Goal: Information Seeking & Learning: Learn about a topic

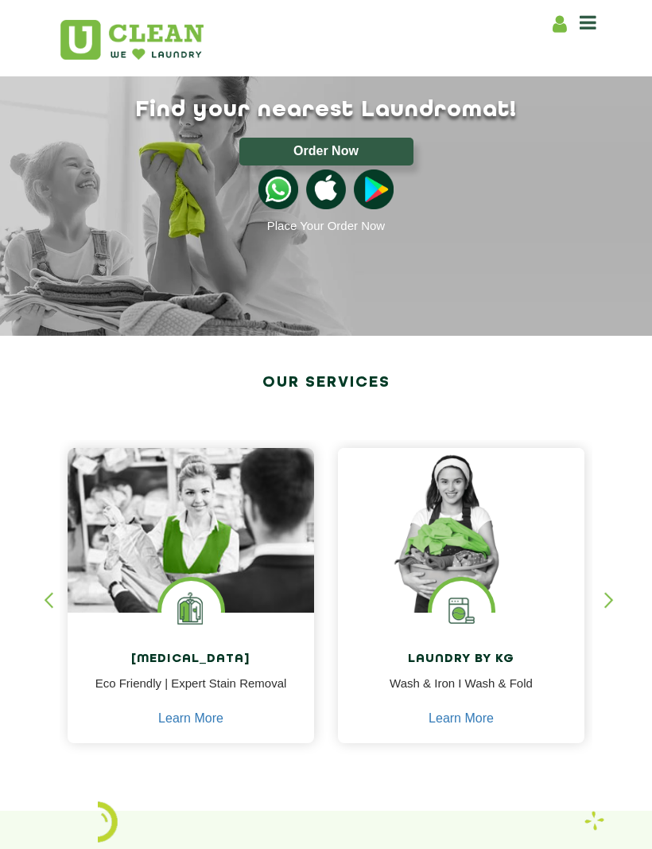
click at [488, 574] on img at bounding box center [461, 530] width 247 height 165
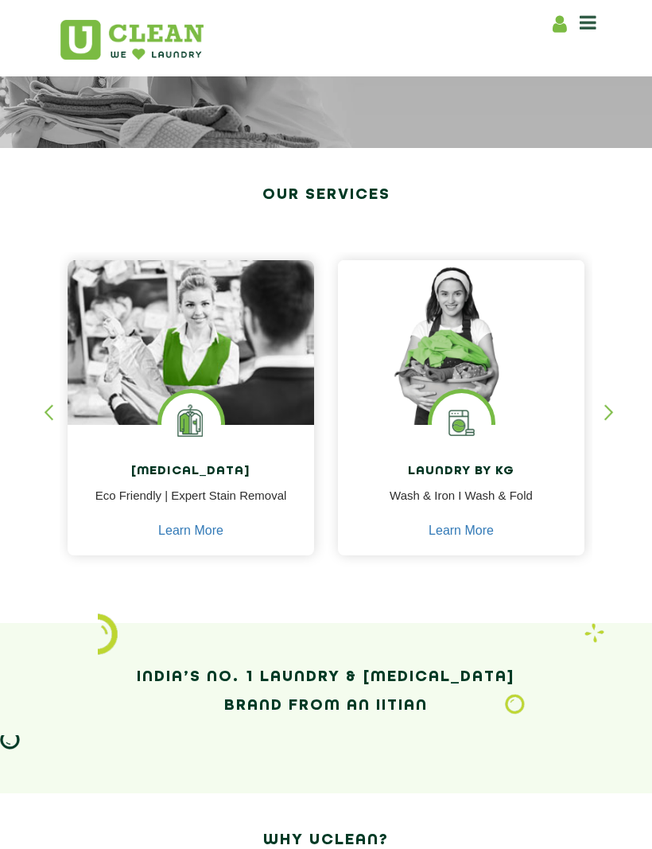
scroll to position [241, 0]
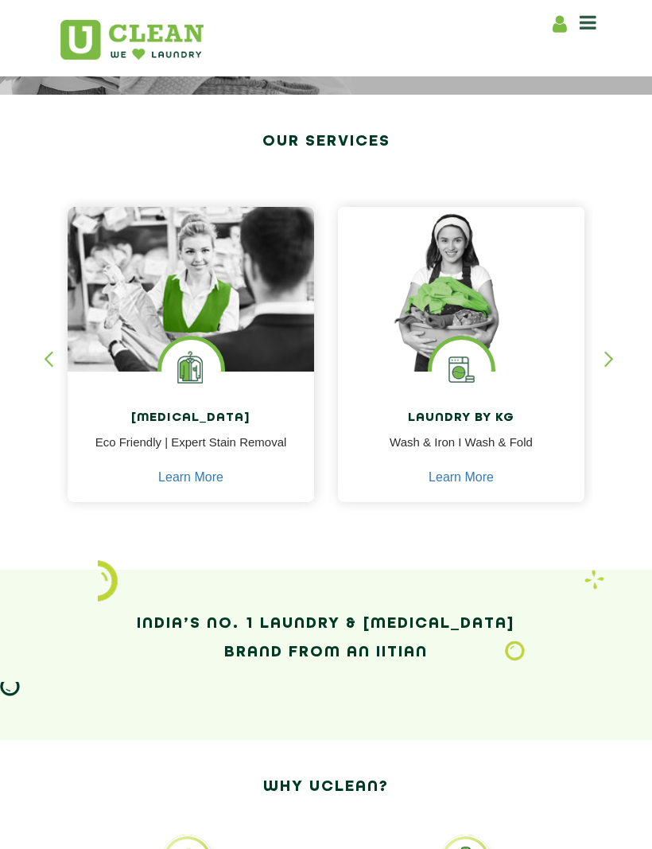
click at [529, 334] on img at bounding box center [461, 289] width 247 height 165
click at [517, 360] on img at bounding box center [461, 289] width 247 height 165
click at [536, 380] on div "Laundry by Kg Wash & Iron I Wash & Fold Learn More" at bounding box center [461, 439] width 247 height 134
click at [479, 479] on link "Learn More" at bounding box center [461, 477] width 65 height 14
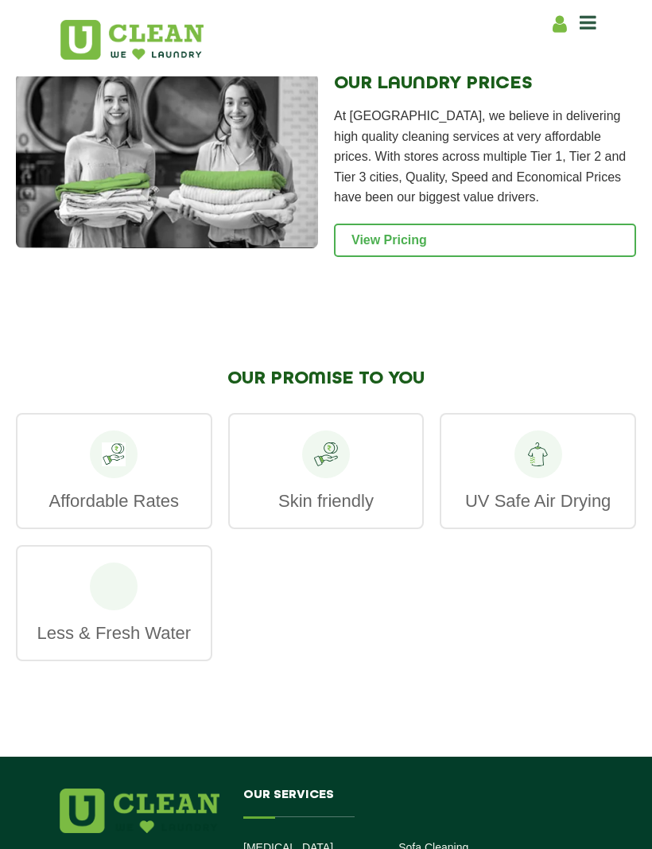
scroll to position [2630, 0]
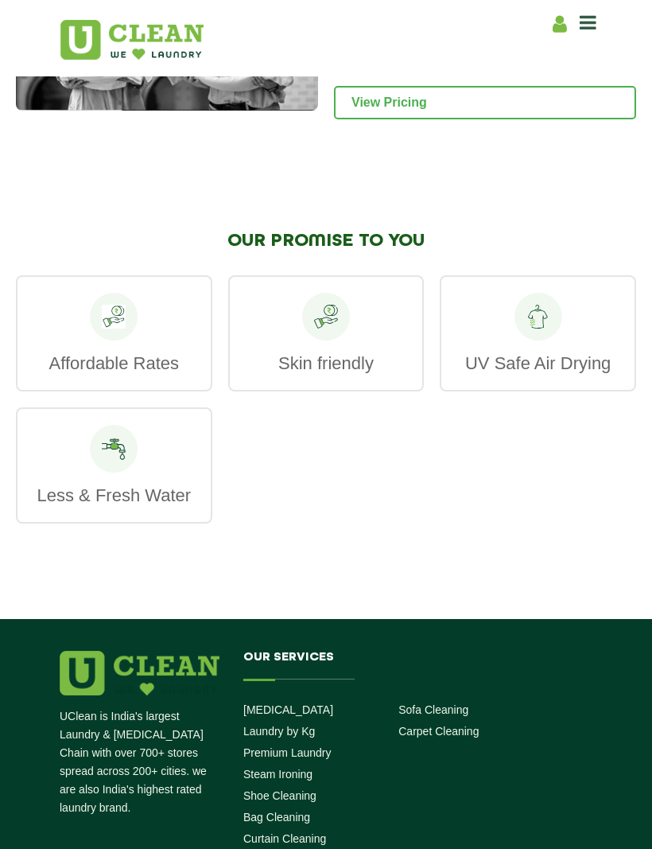
click at [539, 103] on link "View Pricing" at bounding box center [485, 102] width 302 height 33
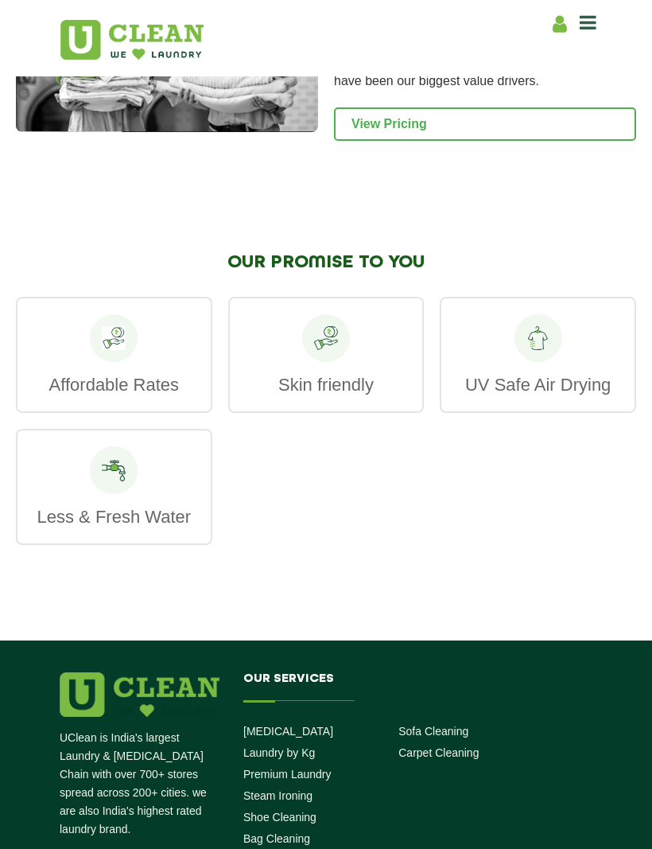
scroll to position [2607, 0]
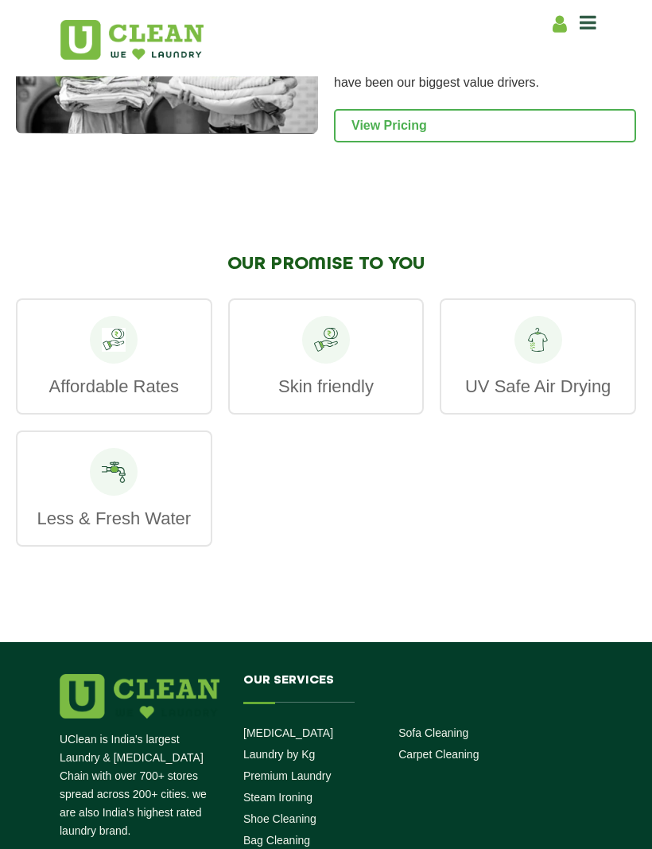
click at [587, 351] on div "UV Safe Air Drying" at bounding box center [538, 356] width 197 height 116
click at [563, 341] on div "UV Safe Air Drying" at bounding box center [538, 356] width 197 height 116
click at [536, 352] on div at bounding box center [539, 340] width 48 height 48
click at [535, 351] on icon at bounding box center [539, 340] width 24 height 24
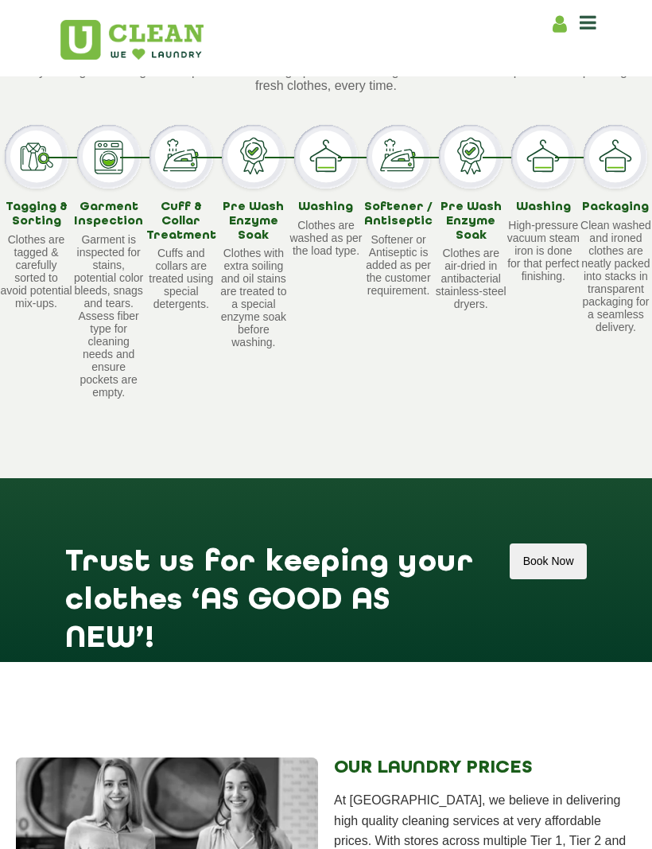
scroll to position [1796, 0]
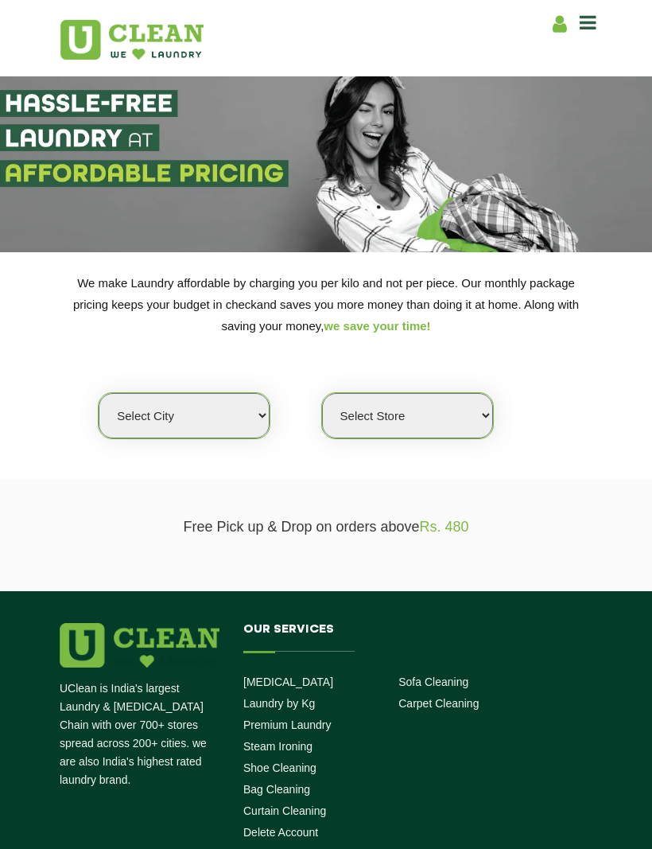
click at [218, 400] on select "Select city [GEOGRAPHIC_DATA] [GEOGRAPHIC_DATA] [GEOGRAPHIC_DATA] [GEOGRAPHIC_D…" at bounding box center [184, 415] width 171 height 45
select select "176"
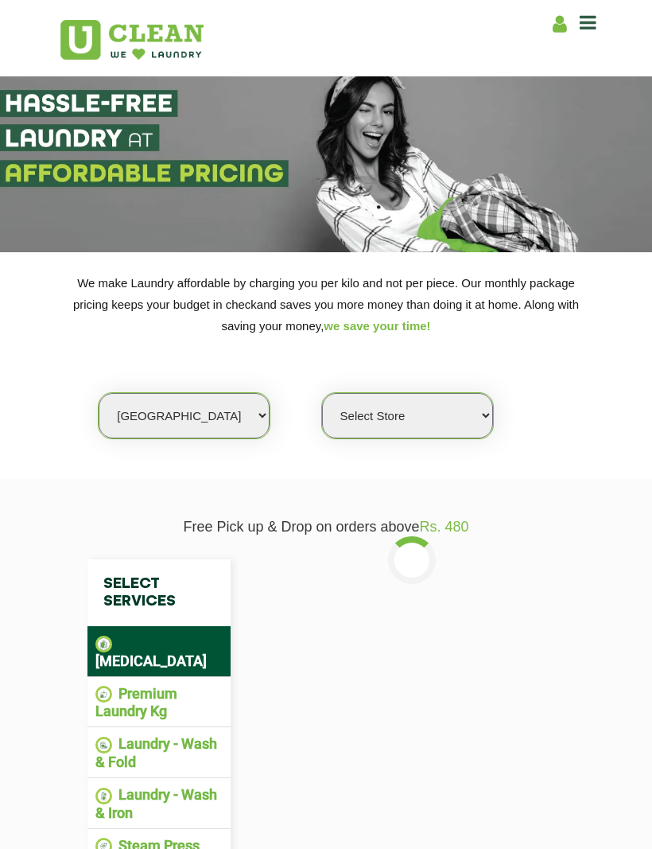
click at [443, 397] on select "Select Store UClean Vizag" at bounding box center [407, 415] width 171 height 45
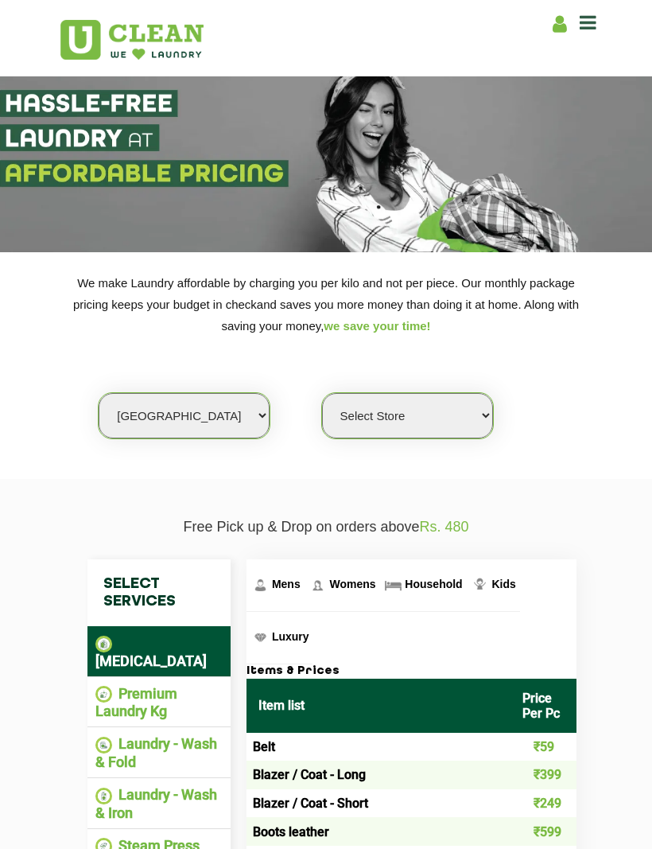
select select "522"
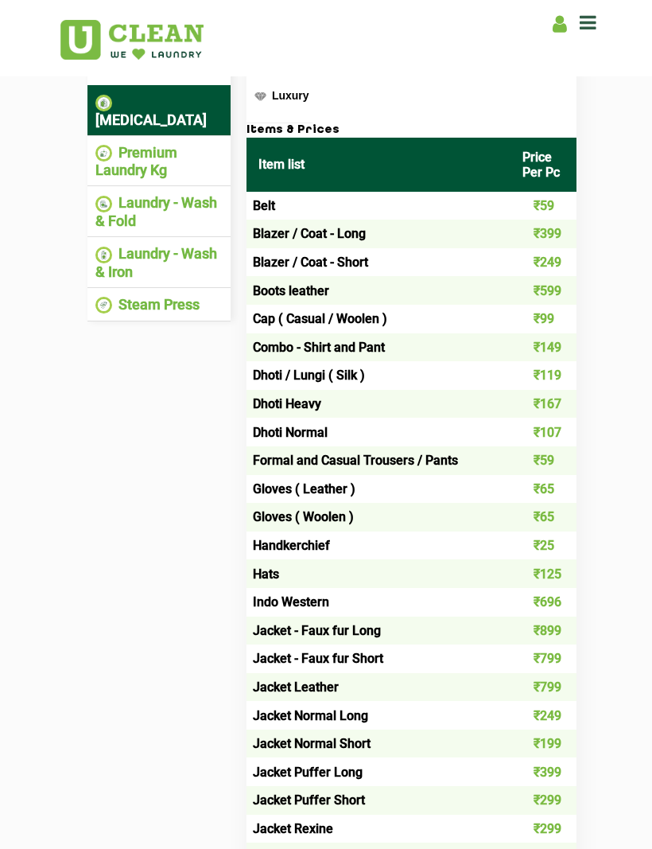
scroll to position [543, 0]
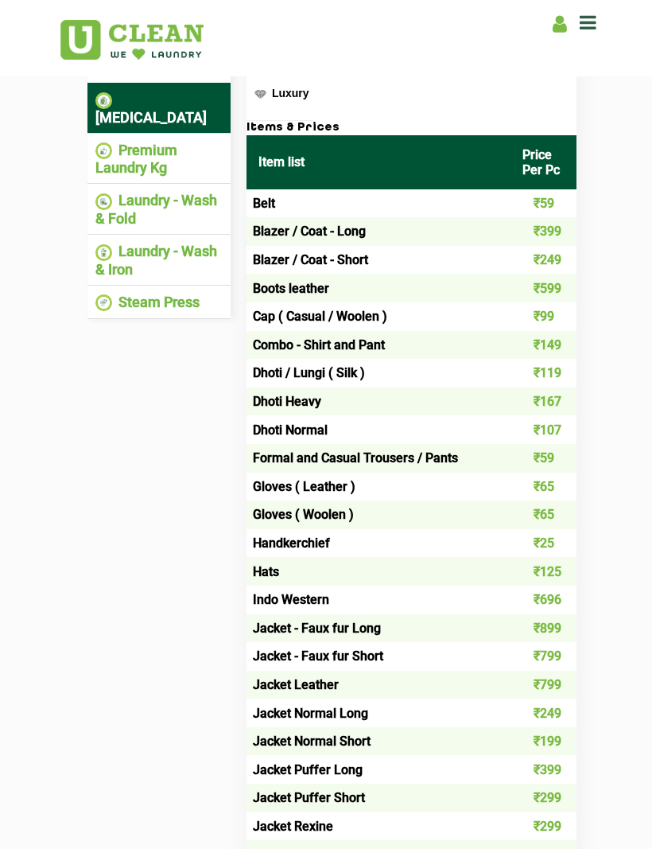
click at [152, 142] on li "Premium Laundry Kg" at bounding box center [158, 159] width 127 height 35
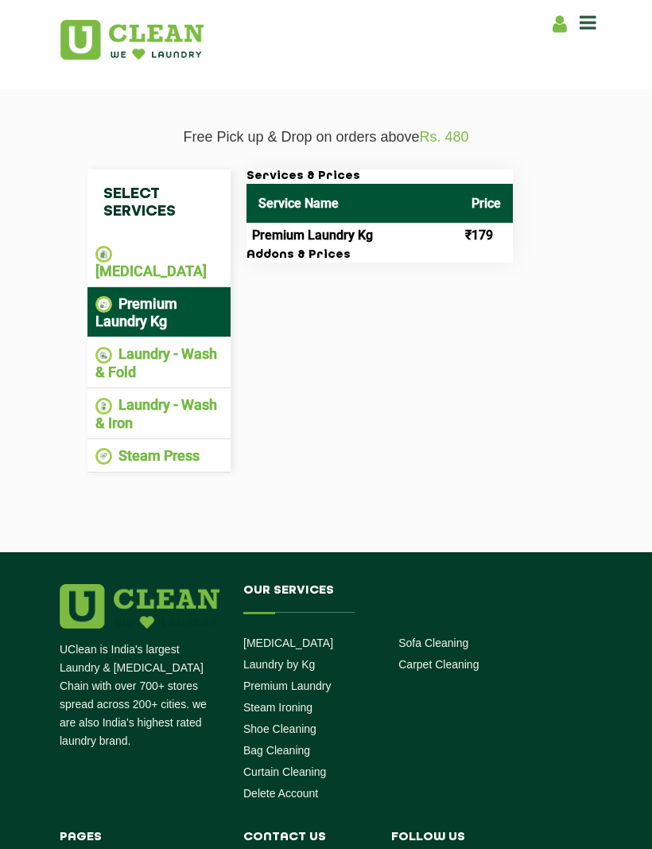
scroll to position [388, 0]
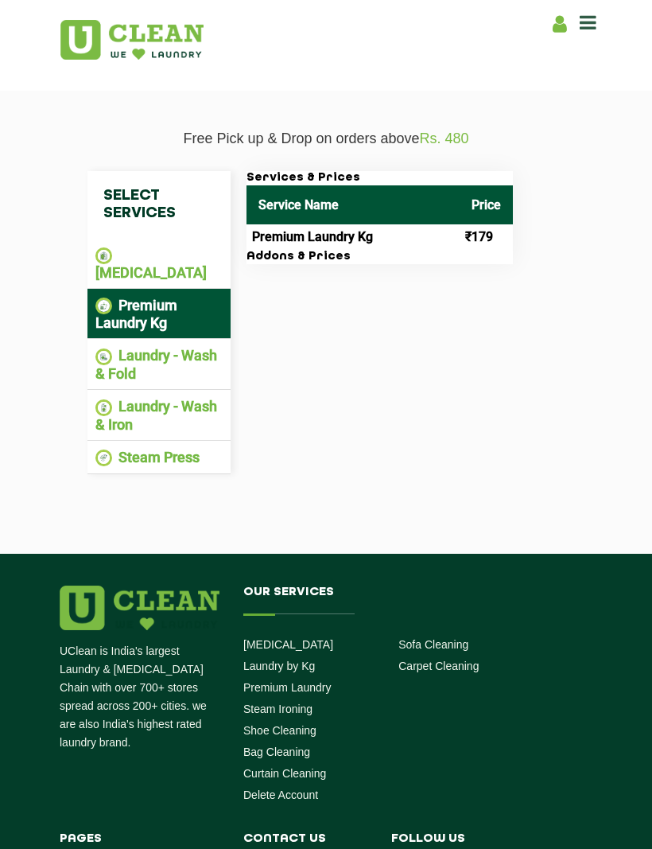
click at [347, 231] on td "Premium Laundry Kg" at bounding box center [353, 236] width 213 height 25
click at [338, 235] on td "Premium Laundry Kg" at bounding box center [353, 236] width 213 height 25
click at [338, 234] on td "Premium Laundry Kg" at bounding box center [353, 236] width 213 height 25
click at [306, 250] on h3 "Addons & Prices" at bounding box center [380, 257] width 267 height 14
click at [185, 352] on li "Laundry - Wash & Fold" at bounding box center [158, 364] width 127 height 35
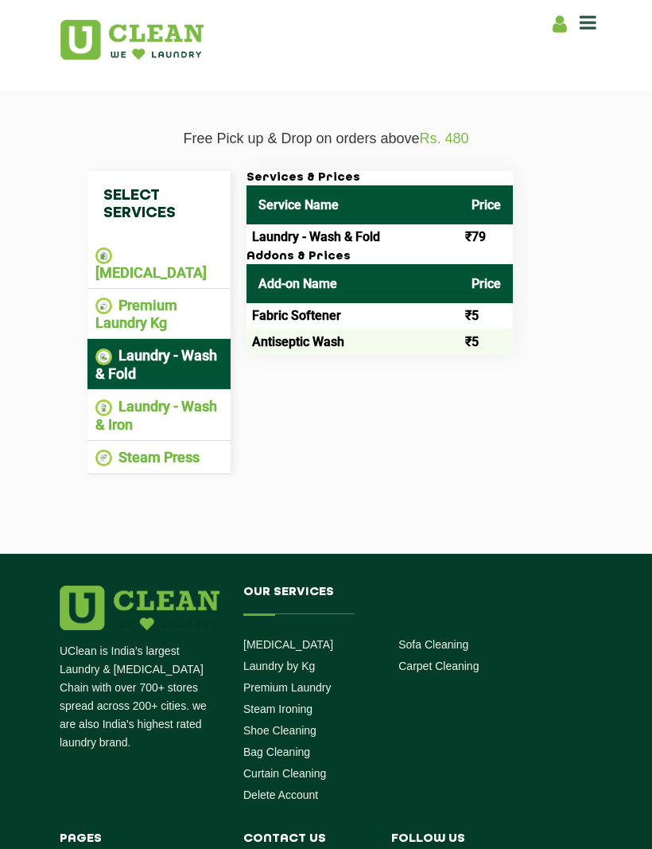
click at [175, 398] on li "Laundry - Wash & Iron" at bounding box center [158, 415] width 127 height 35
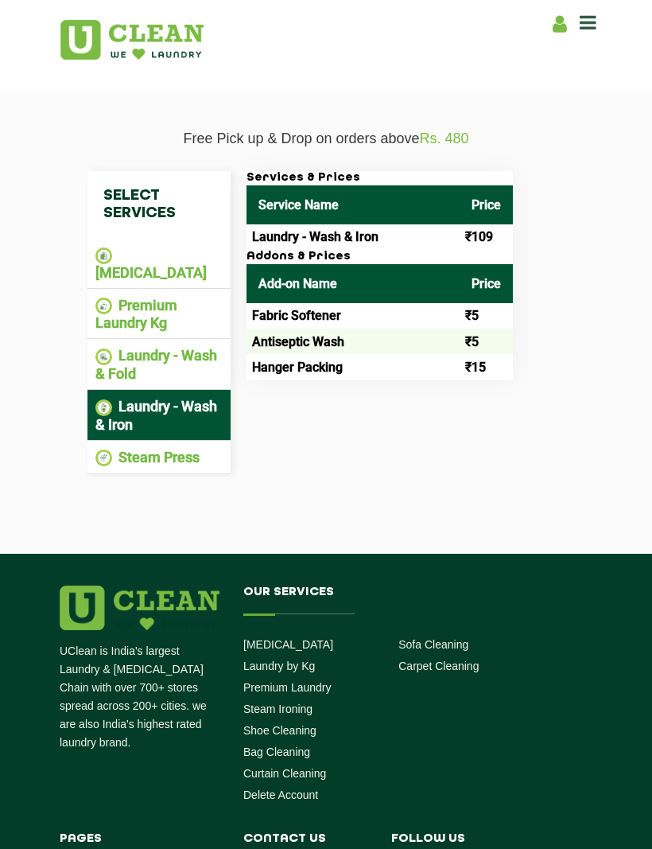
click at [421, 241] on td "Laundry - Wash & Iron" at bounding box center [353, 236] width 213 height 25
click at [142, 449] on li "Steam Press" at bounding box center [158, 458] width 127 height 18
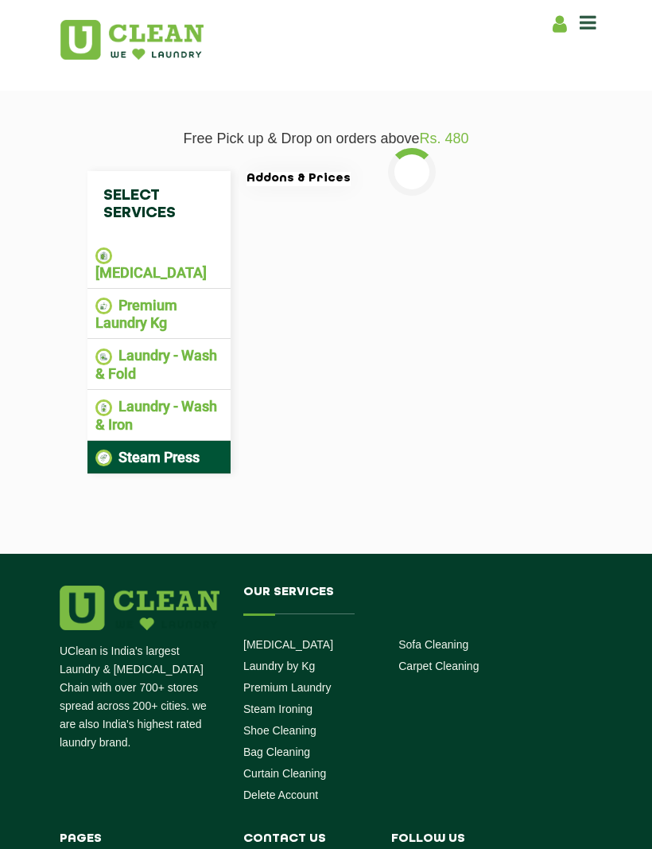
click at [169, 398] on li "Laundry - Wash & Iron" at bounding box center [158, 415] width 127 height 35
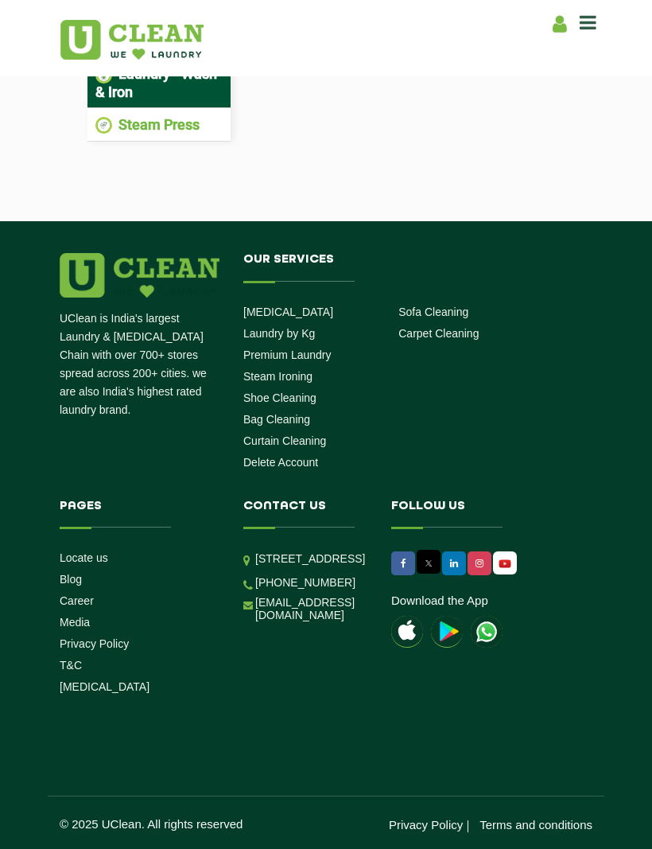
scroll to position [726, 0]
